Goal: Task Accomplishment & Management: Use online tool/utility

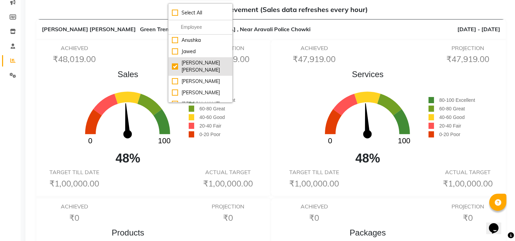
click at [178, 59] on div "[PERSON_NAME] [PERSON_NAME]" at bounding box center [200, 66] width 57 height 14
checkbox input "false"
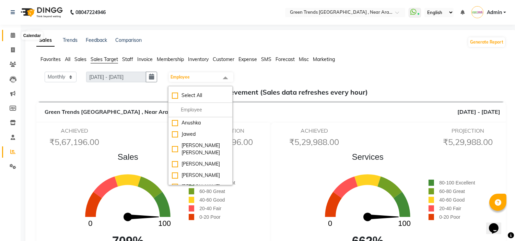
click at [12, 36] on icon at bounding box center [13, 35] width 4 height 5
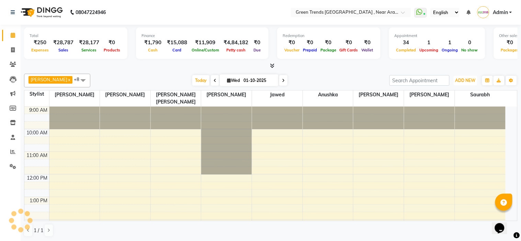
click at [464, 80] on span "ADD NEW" at bounding box center [465, 80] width 20 height 5
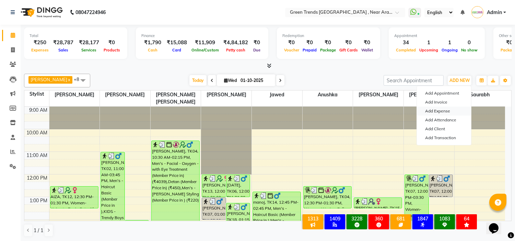
click at [438, 110] on link "Add Expense" at bounding box center [444, 111] width 54 height 9
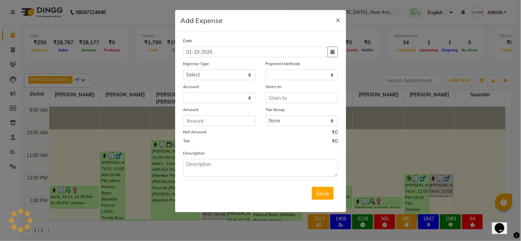
select select "1"
select select "6065"
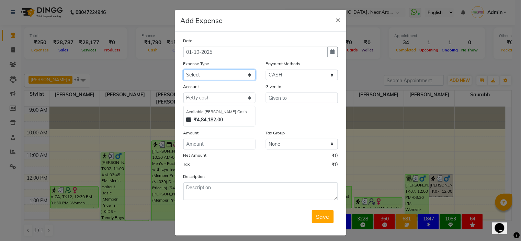
click at [244, 75] on select "Select Advance Salary Client Return Client Snacks Clinical charges Conveyance D…" at bounding box center [219, 75] width 72 height 11
select select "17631"
click at [183, 70] on select "Select Advance Salary Client Return Client Snacks Clinical charges Conveyance D…" at bounding box center [219, 75] width 72 height 11
click at [279, 98] on input "text" at bounding box center [302, 98] width 72 height 11
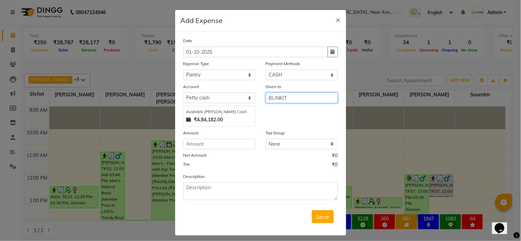
type input "BLINKIT"
click at [217, 142] on input "number" at bounding box center [219, 144] width 72 height 11
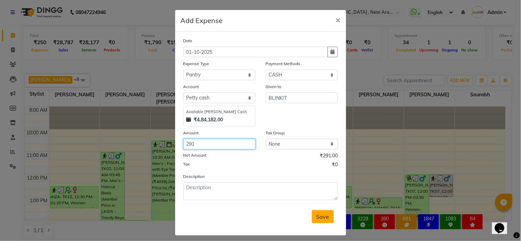
type input "291"
click at [317, 218] on span "Save" at bounding box center [322, 216] width 13 height 7
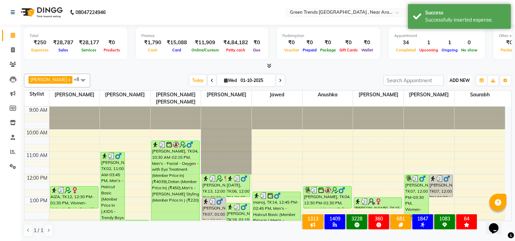
click at [456, 80] on span "ADD NEW" at bounding box center [460, 80] width 20 height 5
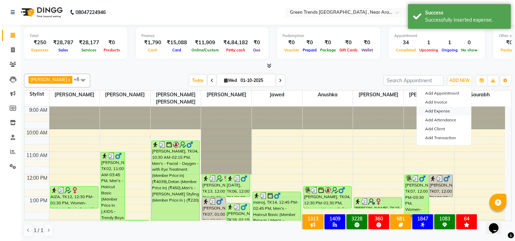
click at [440, 109] on link "Add Expense" at bounding box center [444, 111] width 54 height 9
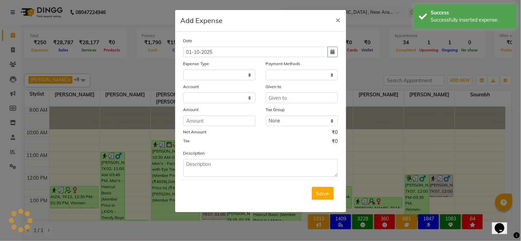
select select
select select "1"
select select "6065"
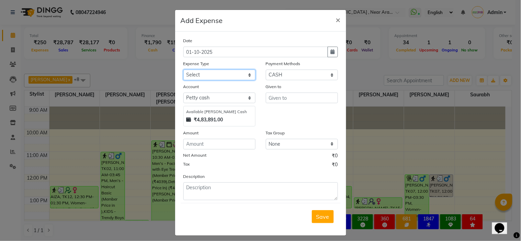
click at [239, 73] on select "Select Advance Salary Client Return Client Snacks Clinical charges Conveyance D…" at bounding box center [219, 75] width 72 height 11
select select "17610"
click at [183, 70] on select "Select Advance Salary Client Return Client Snacks Clinical charges Conveyance D…" at bounding box center [219, 75] width 72 height 11
click at [290, 96] on input "text" at bounding box center [302, 98] width 72 height 11
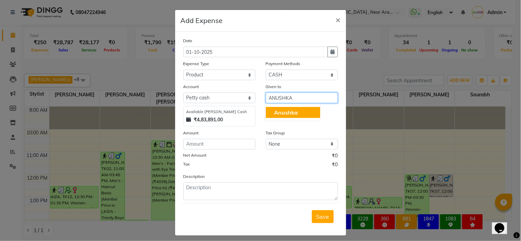
click at [292, 112] on span "Anushka" at bounding box center [286, 112] width 24 height 7
type input "Anushka"
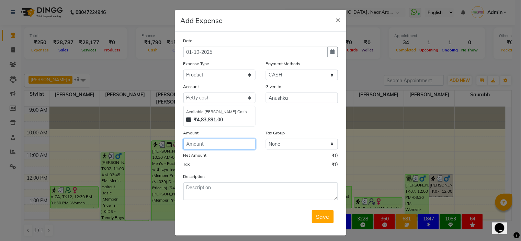
click at [223, 145] on input "number" at bounding box center [219, 144] width 72 height 11
type input "1920"
click at [312, 210] on button "Save" at bounding box center [323, 216] width 22 height 13
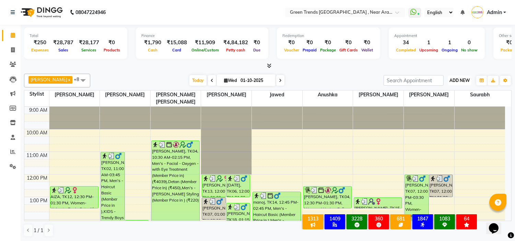
click at [457, 79] on span "ADD NEW" at bounding box center [460, 80] width 20 height 5
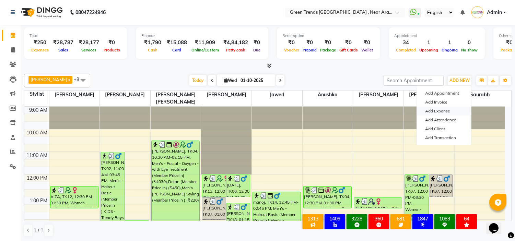
click at [441, 112] on link "Add Expense" at bounding box center [444, 111] width 54 height 9
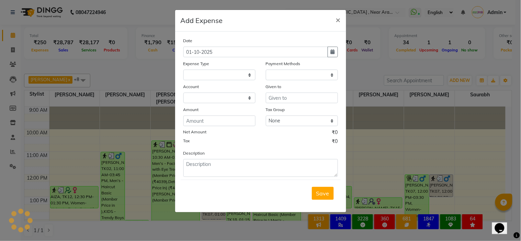
select select
select select "1"
select select "6065"
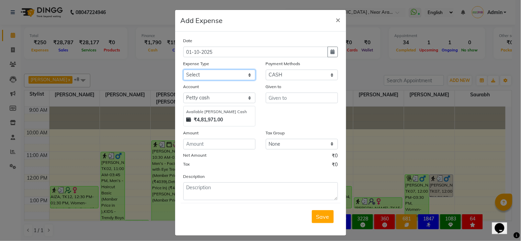
click at [243, 76] on select "Select Advance Salary Client Return Client Snacks Clinical charges Conveyance D…" at bounding box center [219, 75] width 72 height 11
select select "17634"
click at [183, 70] on select "Select Advance Salary Client Return Client Snacks Clinical charges Conveyance D…" at bounding box center [219, 75] width 72 height 11
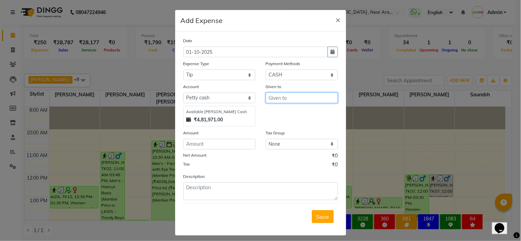
click at [287, 97] on input "text" at bounding box center [302, 98] width 72 height 11
click at [318, 110] on span "Shuaib" at bounding box center [327, 112] width 19 height 7
type input "[PERSON_NAME]"
click at [235, 137] on div "Amount" at bounding box center [219, 134] width 72 height 10
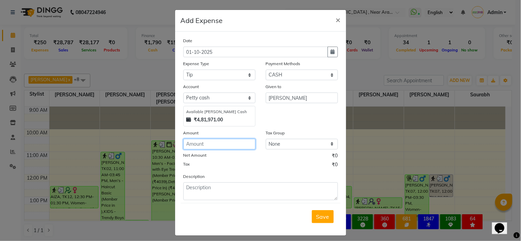
click at [232, 142] on input "number" at bounding box center [219, 144] width 72 height 11
type input "100"
click at [312, 210] on button "Save" at bounding box center [323, 216] width 22 height 13
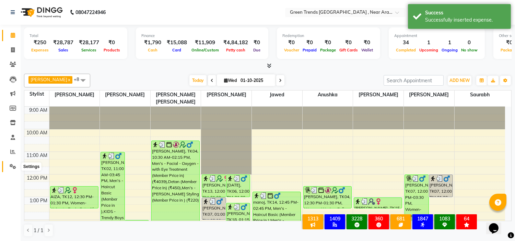
click at [12, 167] on icon at bounding box center [13, 166] width 7 height 5
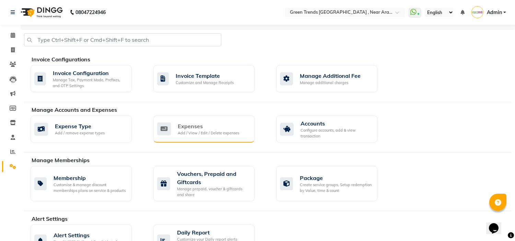
click at [174, 129] on div "Expenses Add / View / Edit / Delete expenses" at bounding box center [203, 129] width 92 height 14
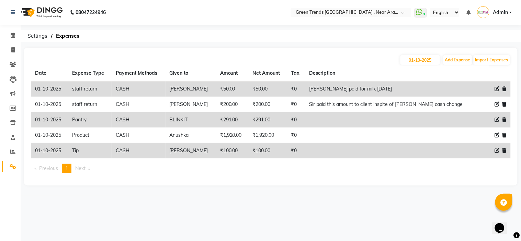
click at [496, 119] on icon at bounding box center [497, 119] width 5 height 5
select select "17631"
select select "1"
select select "6065"
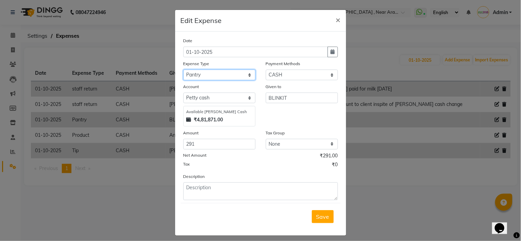
click at [244, 74] on select "Select Advance Salary Client Return Client Snacks Clinical charges Conveyance D…" at bounding box center [219, 75] width 72 height 11
select select "17619"
click at [183, 70] on select "Select Advance Salary Client Return Client Snacks Clinical charges Conveyance D…" at bounding box center [219, 75] width 72 height 11
click at [312, 215] on button "Save" at bounding box center [323, 216] width 22 height 13
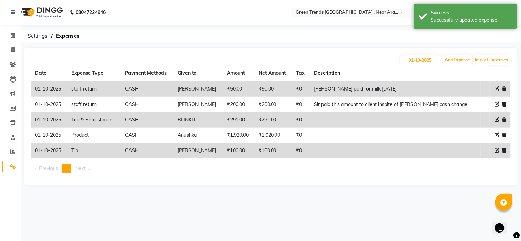
click at [497, 120] on icon at bounding box center [497, 119] width 5 height 5
select select "17619"
select select "1"
select select "6065"
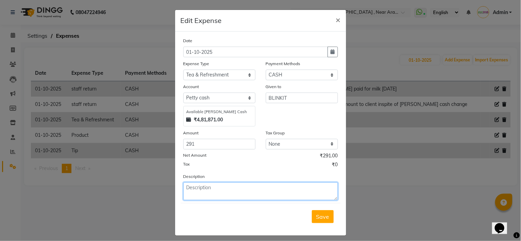
click at [255, 186] on textarea at bounding box center [260, 192] width 154 height 18
type textarea "MILK,SUGAR ,TEA, GINGER"
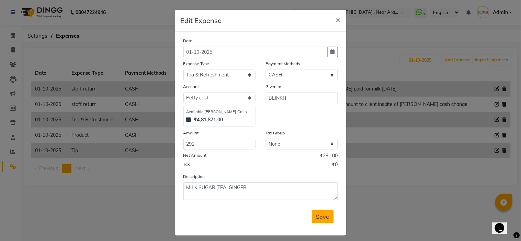
click at [324, 222] on button "Save" at bounding box center [323, 216] width 22 height 13
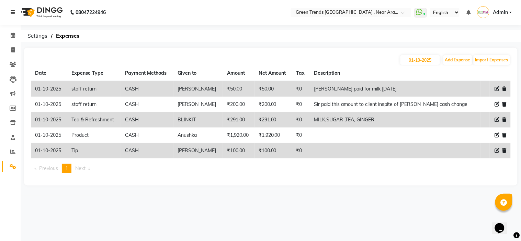
click at [12, 12] on icon at bounding box center [13, 12] width 4 height 5
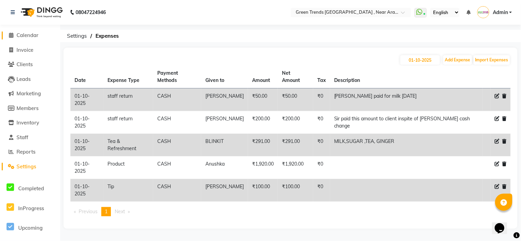
click at [20, 33] on span "Calendar" at bounding box center [27, 35] width 22 height 7
